Goal: Task Accomplishment & Management: Complete application form

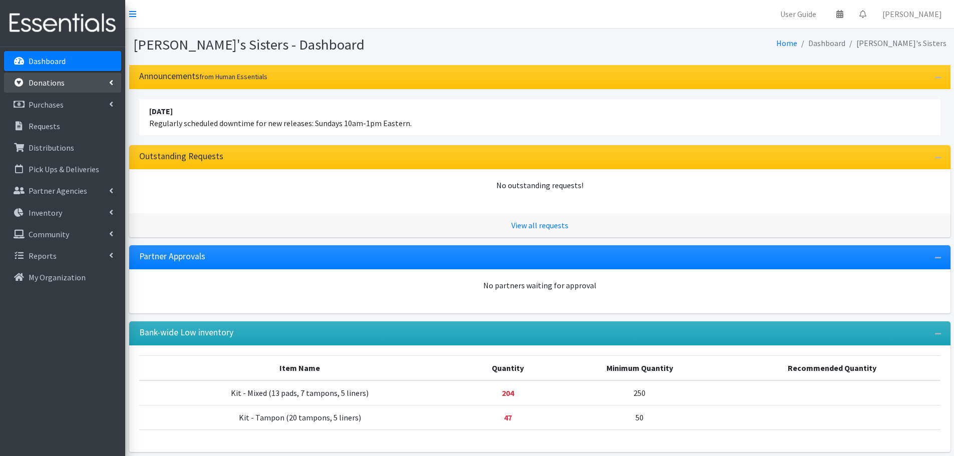
click at [108, 83] on link "Donations" at bounding box center [62, 83] width 117 height 20
click at [70, 120] on link "New Donation" at bounding box center [62, 126] width 117 height 20
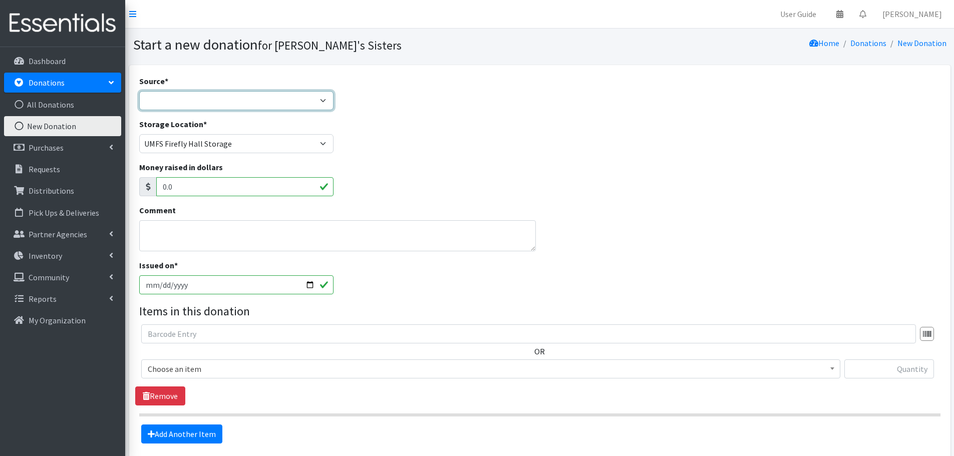
click at [209, 96] on select "Product Drive Manufacturer Donation Site Misc. Donation" at bounding box center [236, 100] width 195 height 19
select select "Misc. Donation"
click at [139, 91] on select "Product Drive Manufacturer Donation Site Misc. Donation" at bounding box center [236, 100] width 195 height 19
click at [232, 233] on textarea "Comment" at bounding box center [337, 235] width 397 height 31
paste textarea "Punks for Liberation and Fallout"
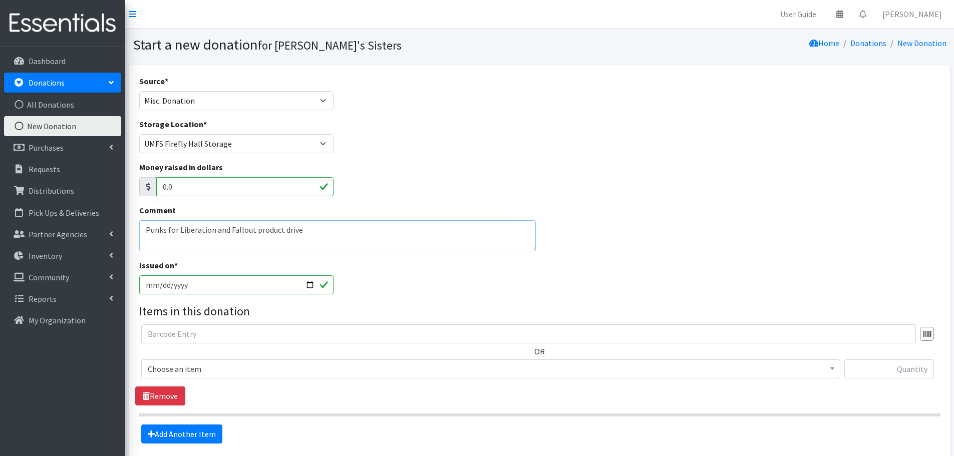
type textarea "Punks for Liberation and Fallout product drive"
click at [162, 293] on input "[DATE]" at bounding box center [236, 284] width 195 height 19
click at [311, 283] on input "[DATE]" at bounding box center [236, 284] width 195 height 19
type input "[DATE]"
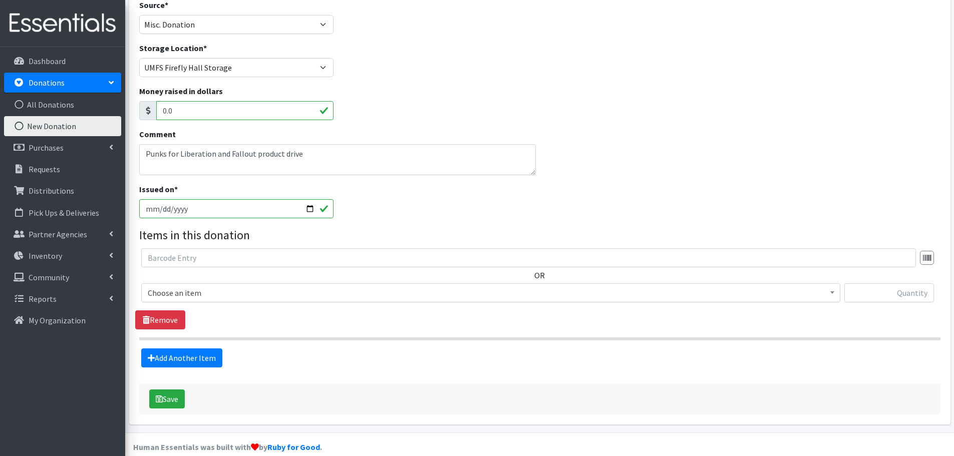
scroll to position [90, 0]
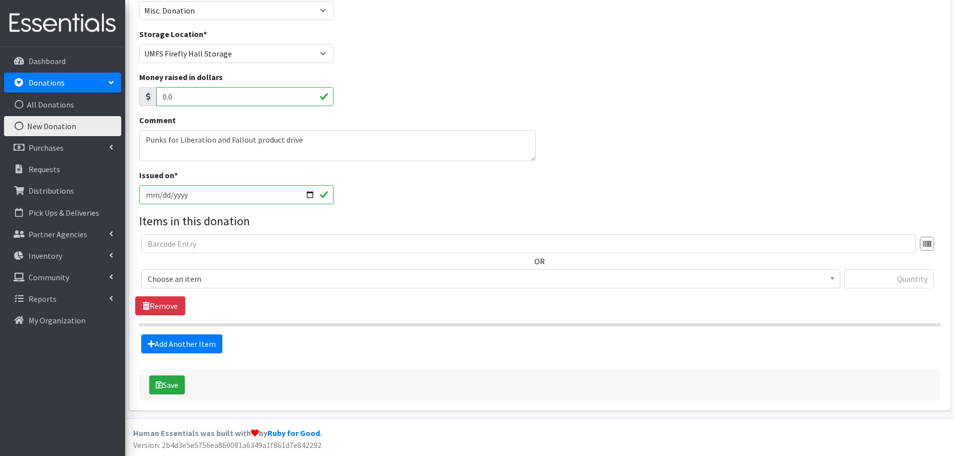
click at [190, 277] on span "Choose an item" at bounding box center [491, 279] width 686 height 14
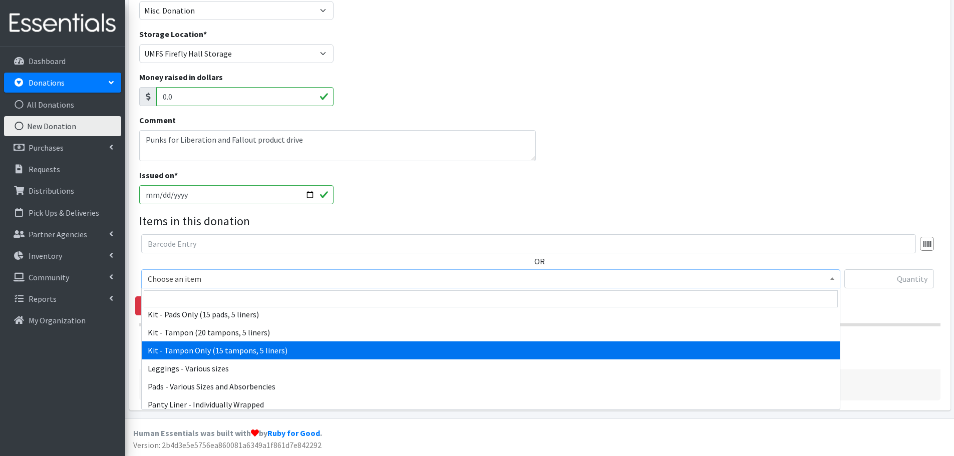
scroll to position [100, 0]
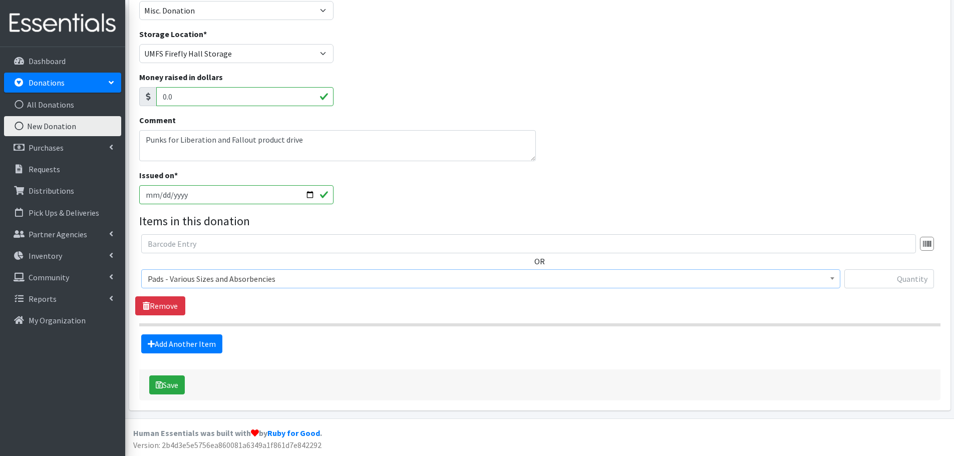
select select "10467"
click at [864, 268] on div "OR Choose an item Kit - Mixed (10 pads, 5 liners, 5 tampons) Kit - Mixed (13 pa…" at bounding box center [539, 265] width 809 height 62
click at [861, 275] on input "text" at bounding box center [889, 278] width 90 height 19
paste input "874"
type input "874"
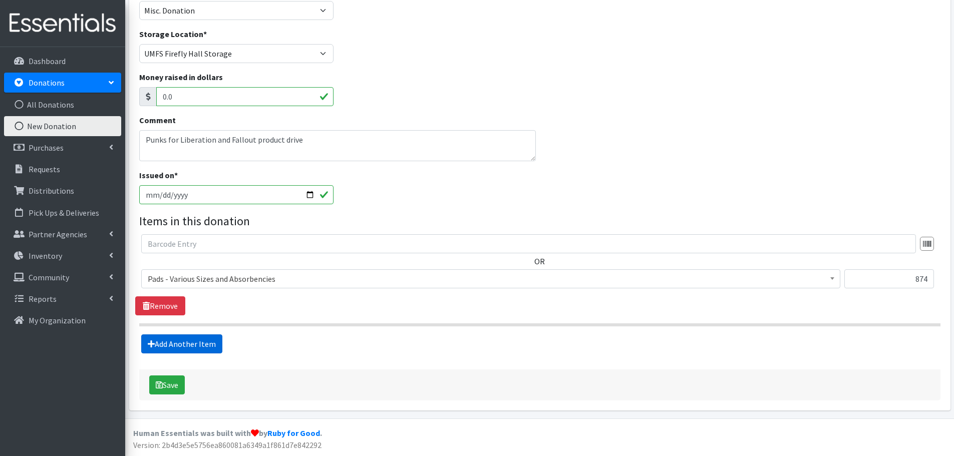
click at [206, 347] on link "Add Another Item" at bounding box center [181, 344] width 81 height 19
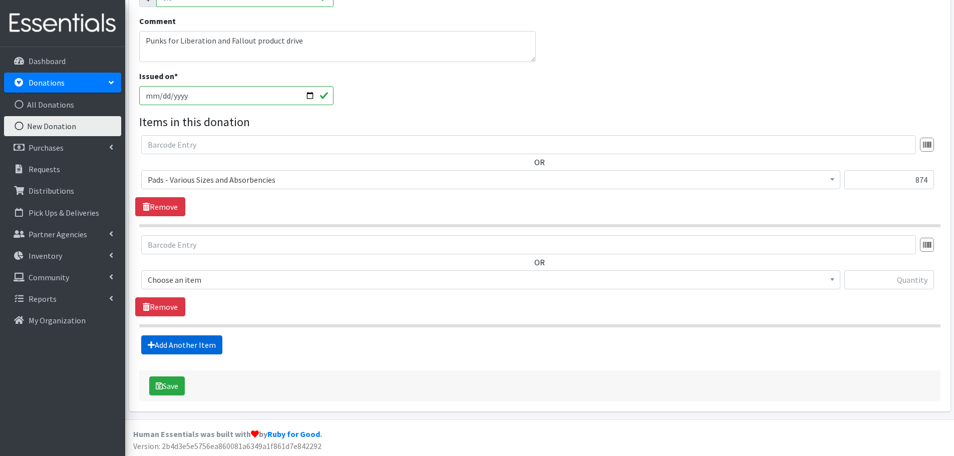
scroll to position [190, 0]
click at [214, 268] on div "OR Choose an item Kit - Mixed (10 pads, 5 liners, 5 tampons) Kit - Mixed (13 pa…" at bounding box center [539, 265] width 809 height 62
click at [214, 275] on span "Choose an item" at bounding box center [491, 279] width 686 height 14
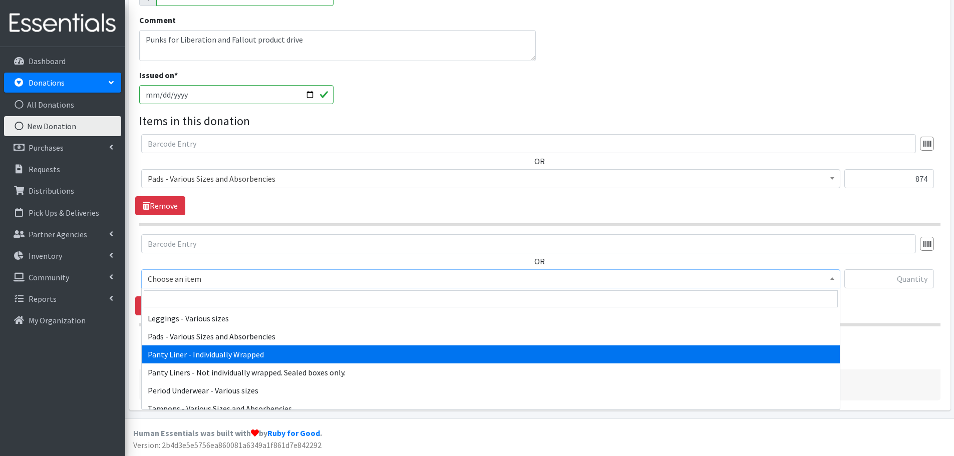
scroll to position [150, 0]
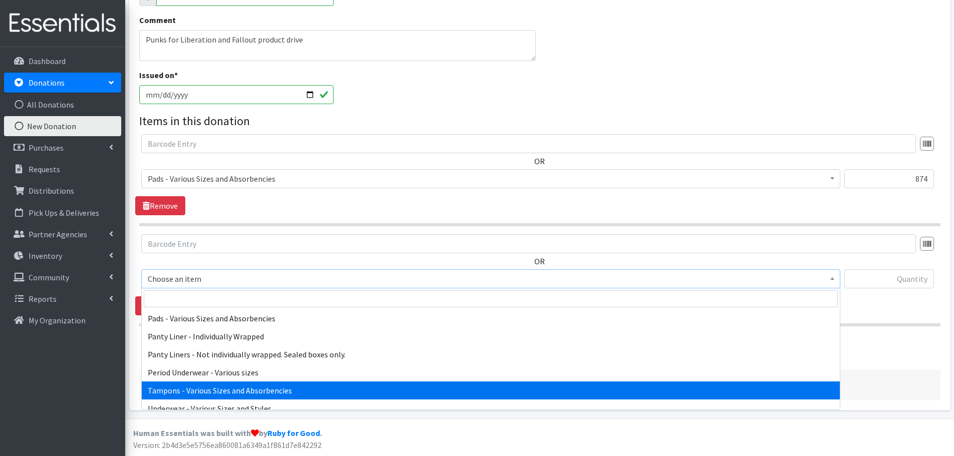
select select "10562"
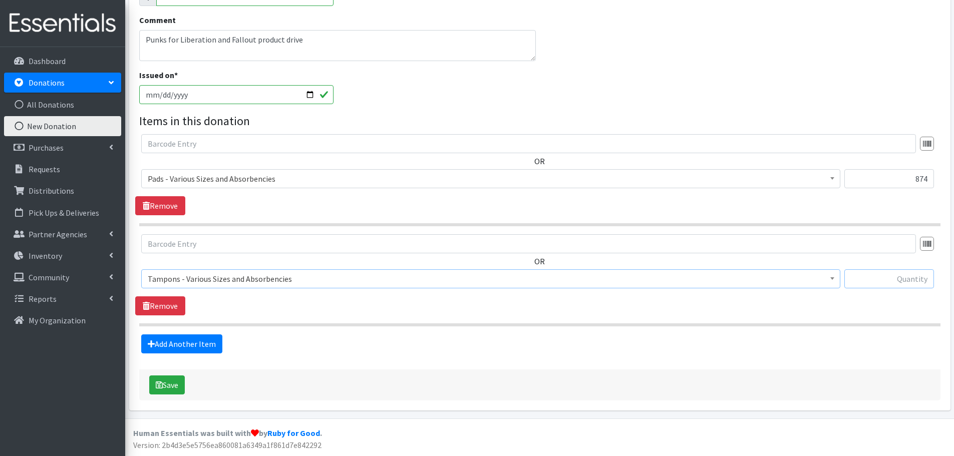
click at [892, 280] on input "text" at bounding box center [889, 278] width 90 height 19
paste input "797"
type input "797"
click at [206, 346] on link "Add Another Item" at bounding box center [181, 344] width 81 height 19
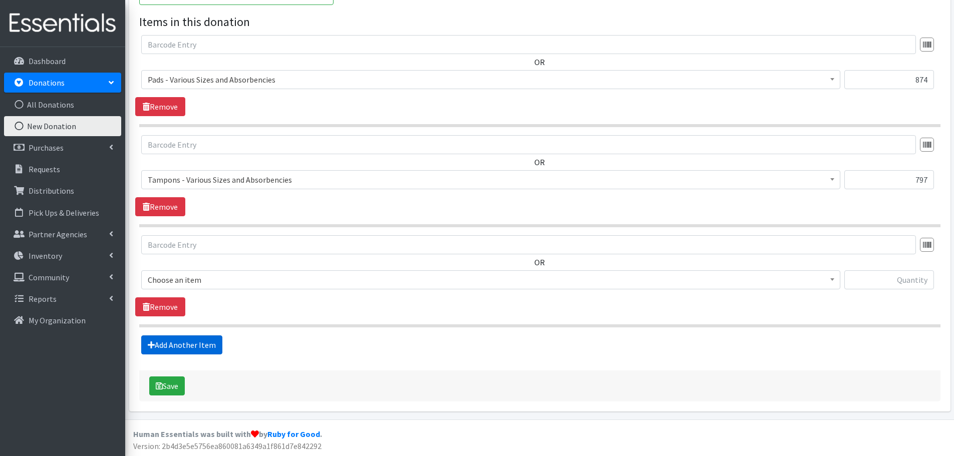
scroll to position [291, 0]
click at [260, 280] on span "Choose an item" at bounding box center [491, 279] width 686 height 14
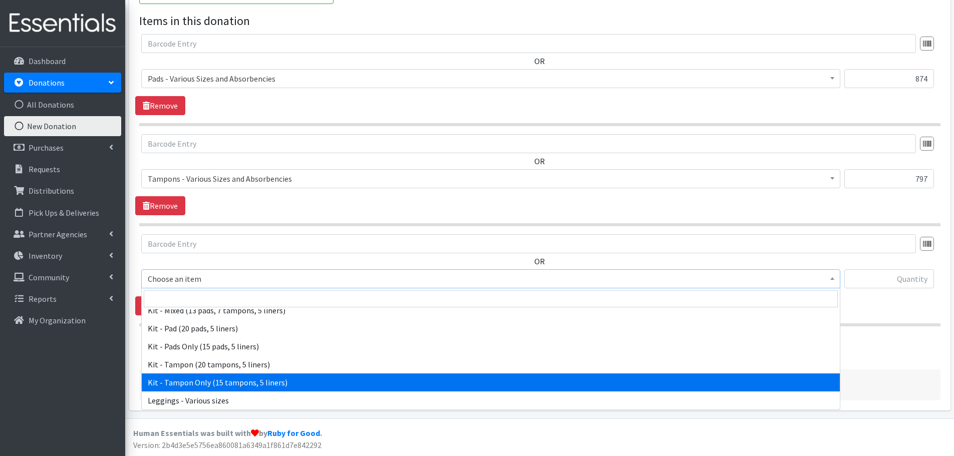
scroll to position [100, 0]
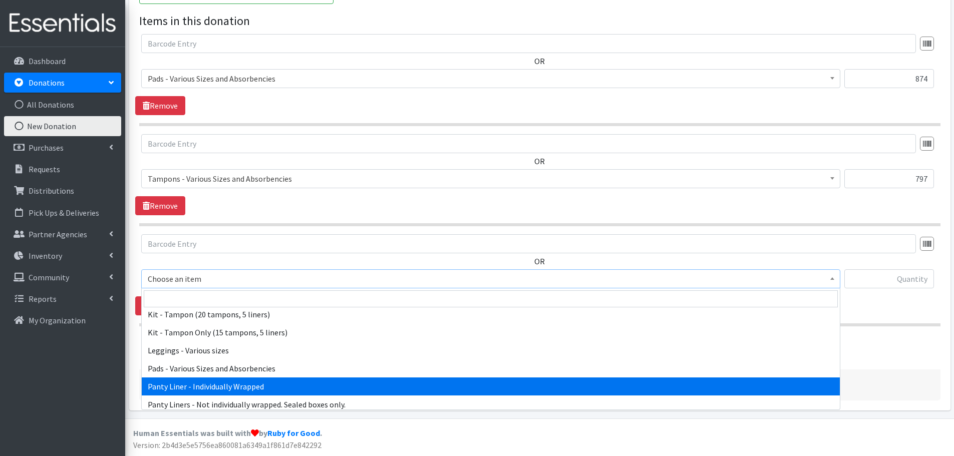
select select "10466"
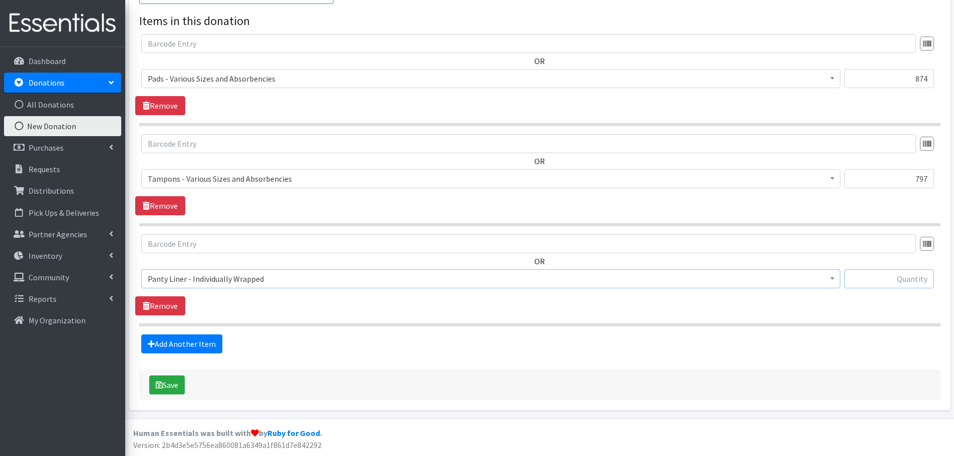
click at [868, 273] on input "text" at bounding box center [889, 278] width 90 height 19
paste input "352"
type input "352"
click at [166, 390] on button "Save" at bounding box center [167, 385] width 36 height 19
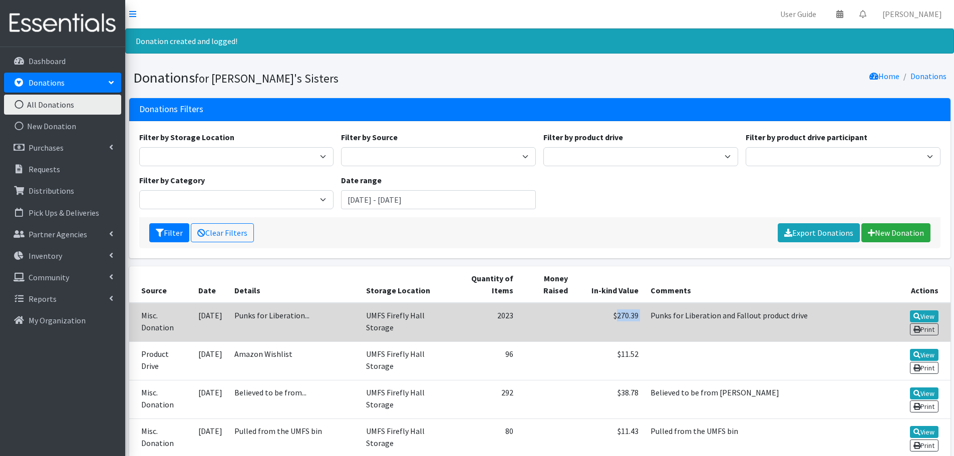
drag, startPoint x: 632, startPoint y: 318, endPoint x: 603, endPoint y: 315, distance: 29.2
click at [603, 315] on tr "Misc. Donation 2025-09-08 Punks for Liberation... UMFS Firefly Hall Storage 202…" at bounding box center [539, 322] width 821 height 39
copy tr "270.39"
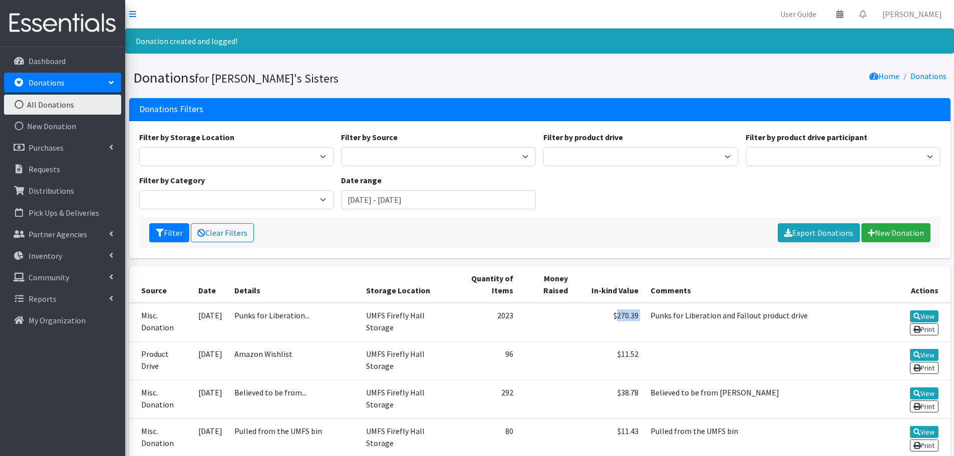
copy tr "270.39"
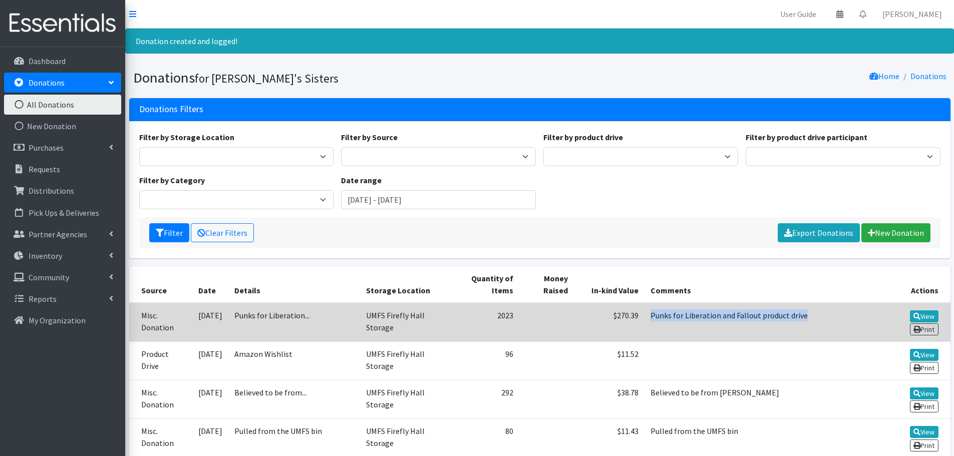
drag, startPoint x: 756, startPoint y: 320, endPoint x: 633, endPoint y: 321, distance: 123.2
click at [645, 321] on td "Punks for Liberation and Fallout product drive" at bounding box center [764, 322] width 238 height 39
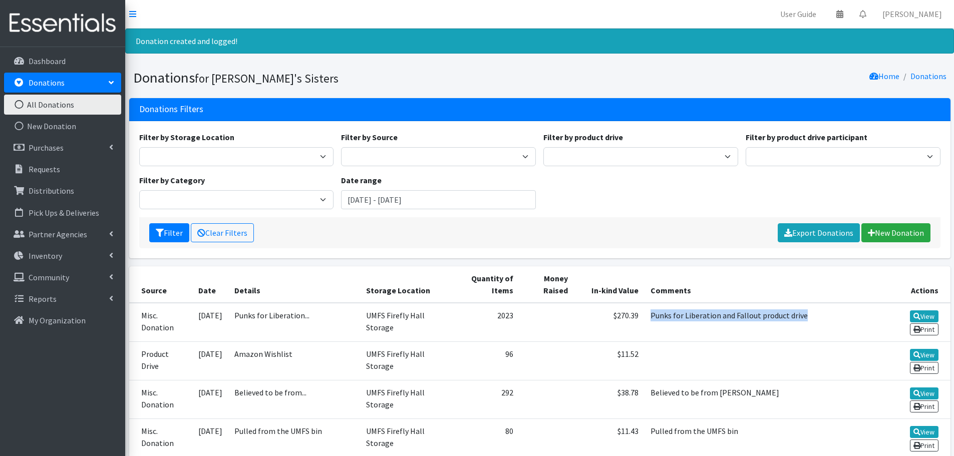
copy td "Punks for Liberation and Fallout product drive"
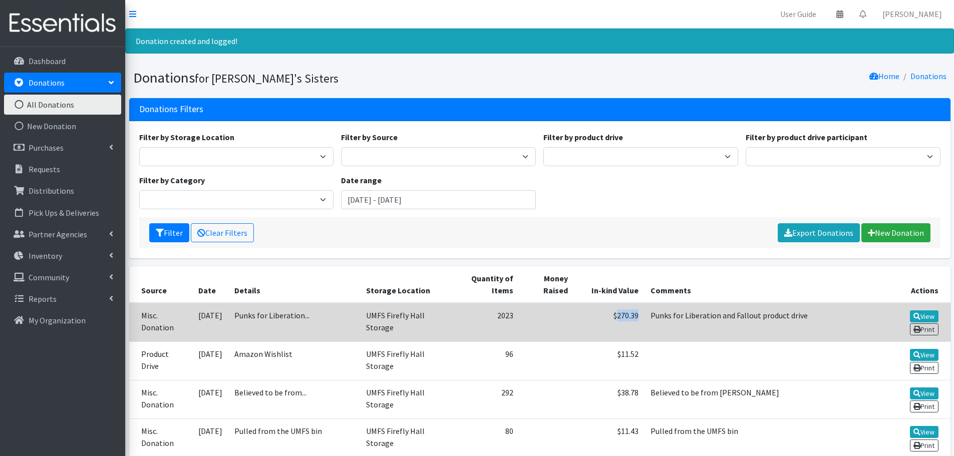
drag, startPoint x: 627, startPoint y: 316, endPoint x: 604, endPoint y: 316, distance: 23.0
click at [604, 316] on td "$270.39" at bounding box center [609, 322] width 70 height 39
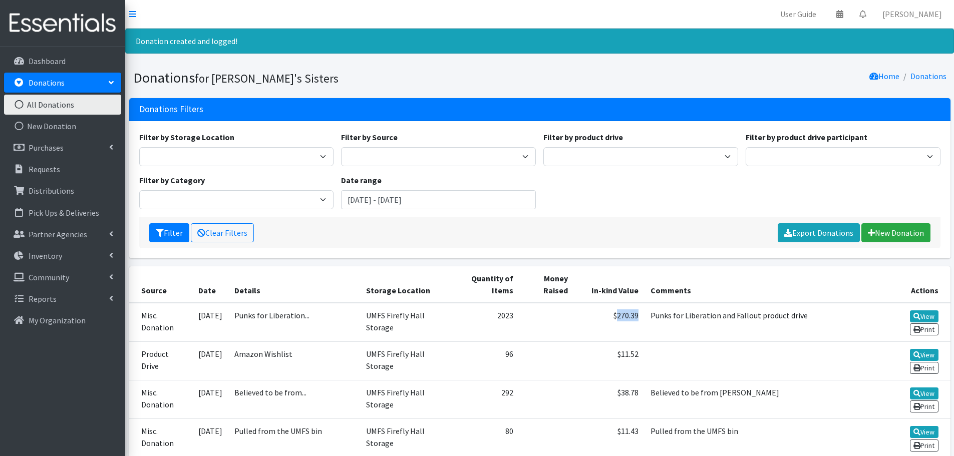
copy td "270.39"
